Goal: Information Seeking & Learning: Learn about a topic

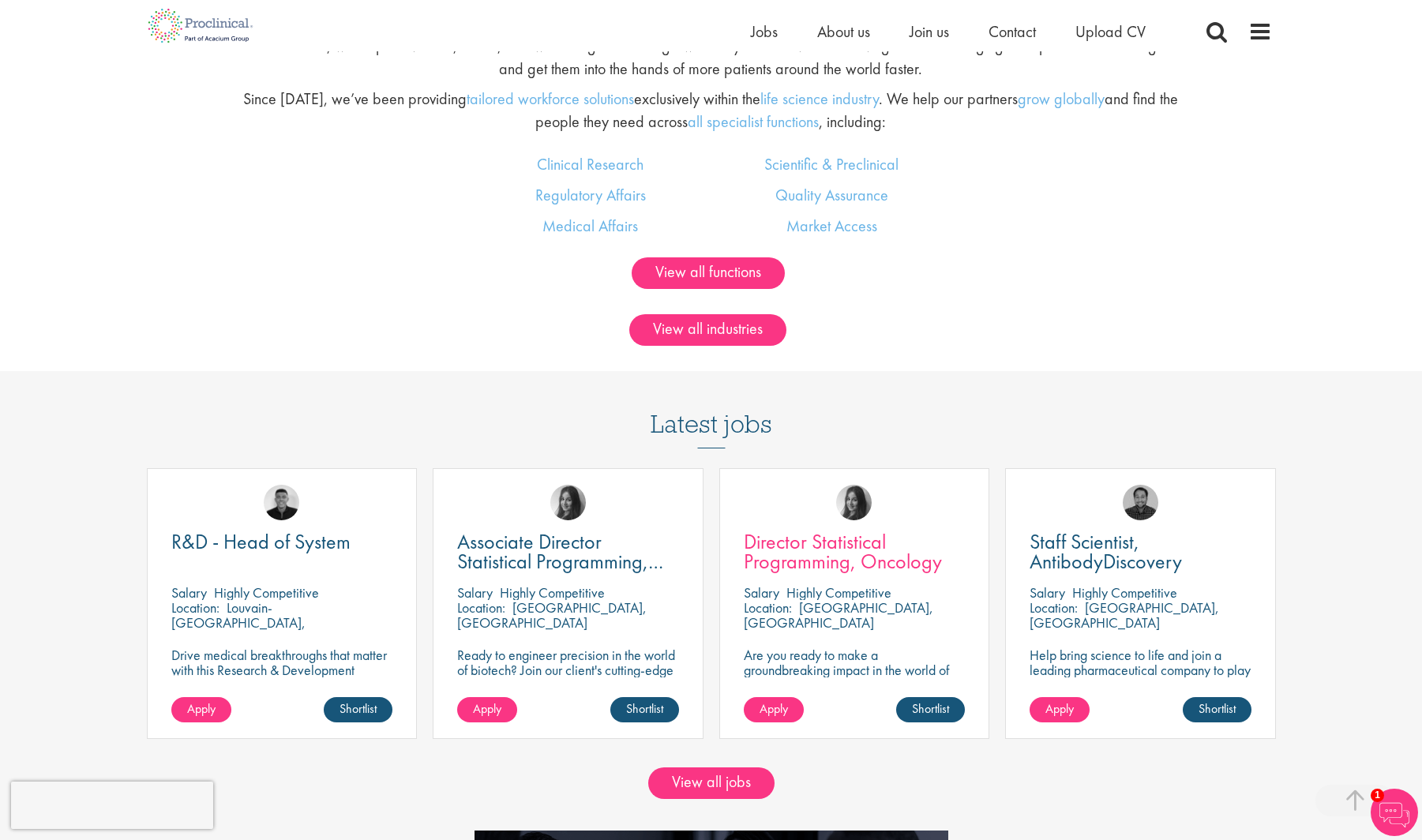
scroll to position [1263, 0]
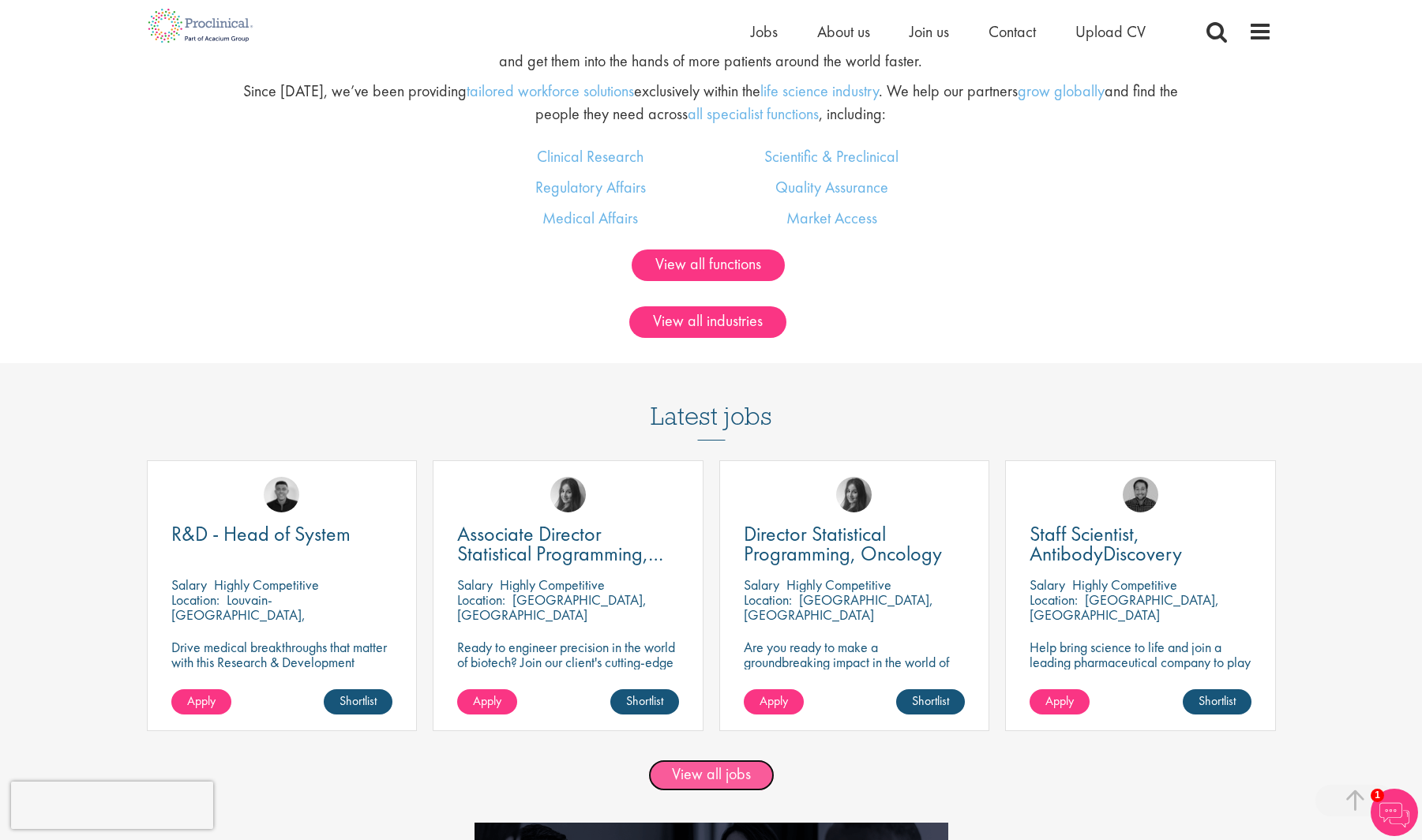
click at [704, 781] on link "View all jobs" at bounding box center [711, 775] width 127 height 32
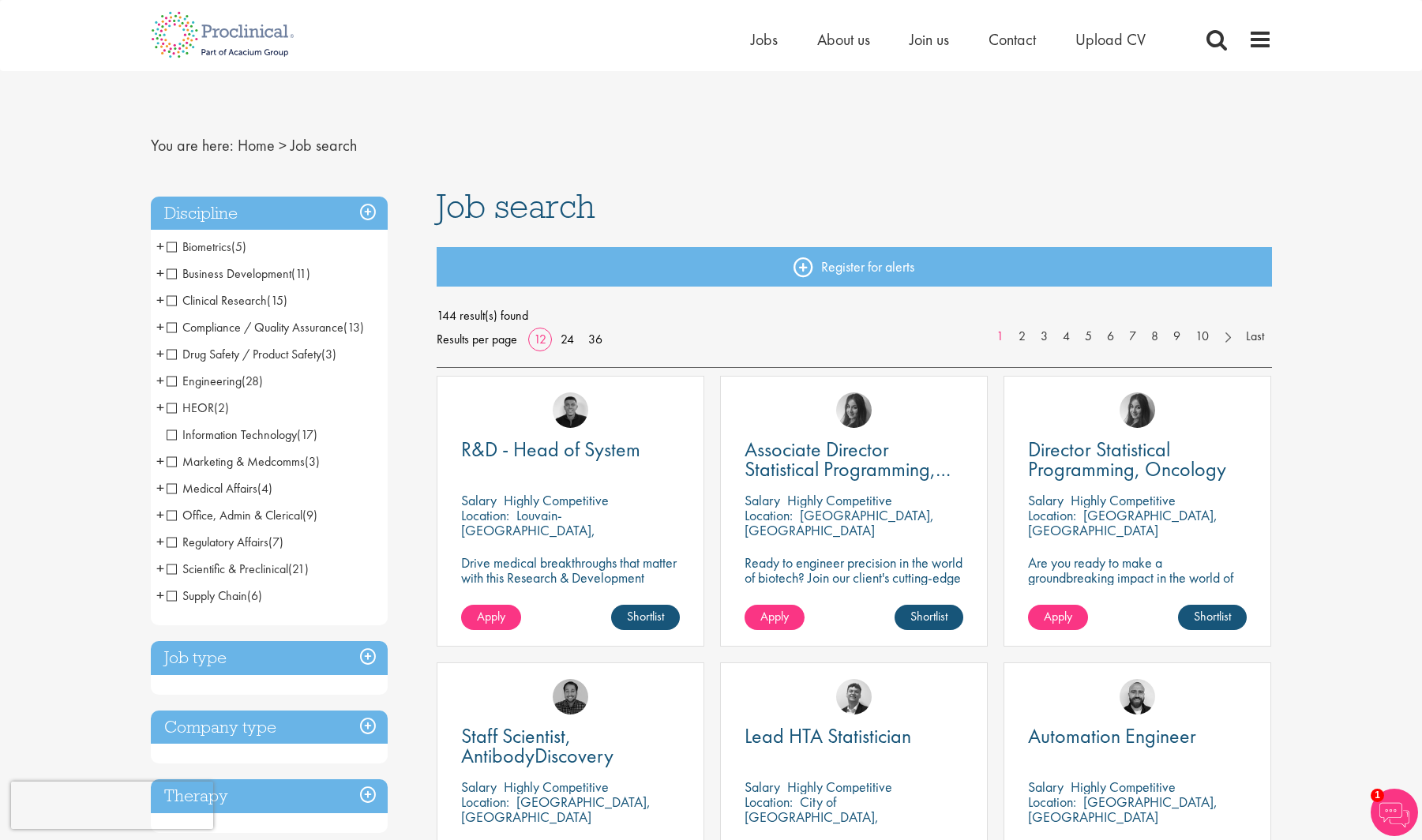
click at [208, 410] on span "HEOR" at bounding box center [190, 407] width 47 height 16
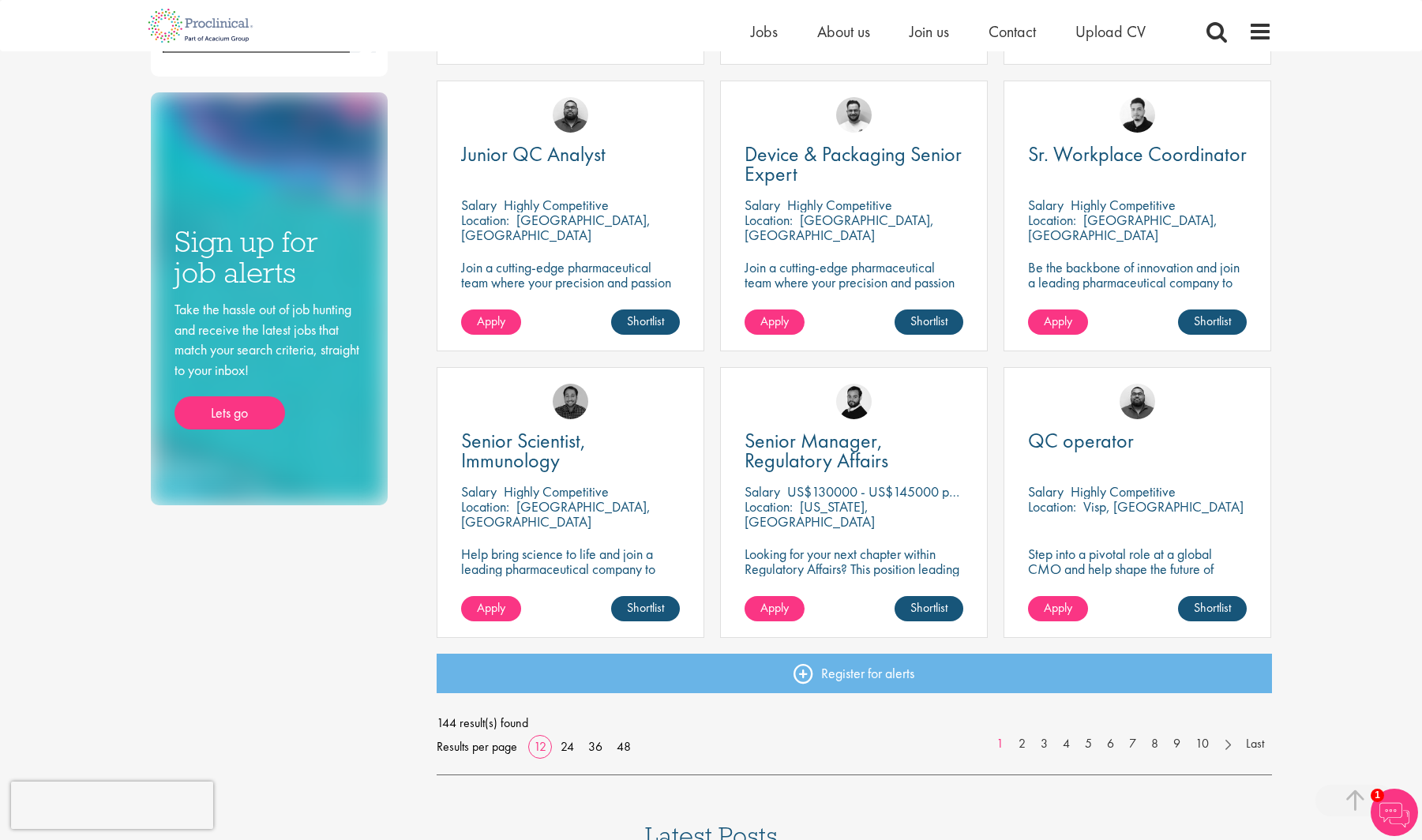
scroll to position [947, 0]
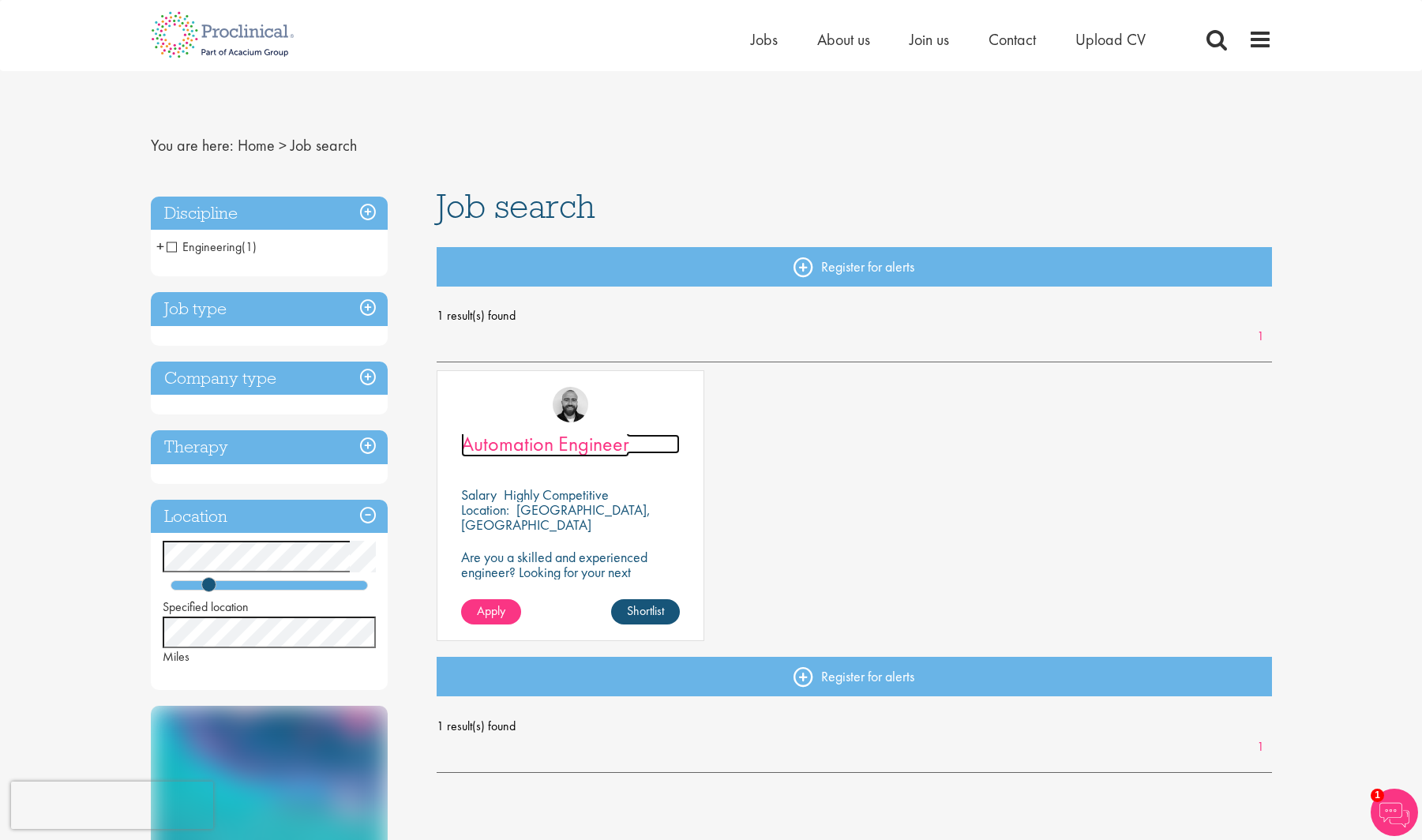
click at [591, 438] on span "Automation Engineer" at bounding box center [546, 443] width 168 height 27
